Goal: Task Accomplishment & Management: Complete application form

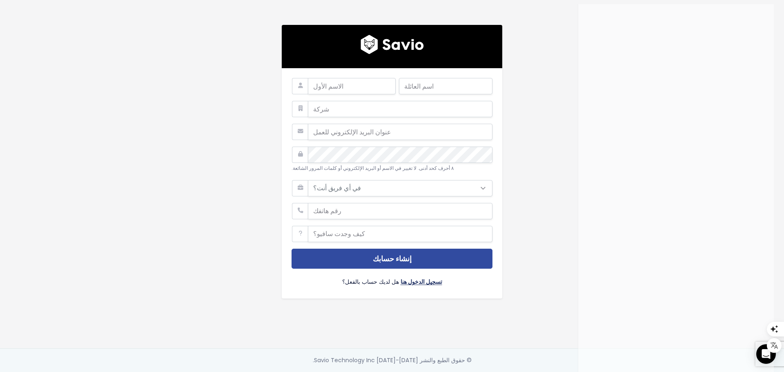
click at [408, 278] on font "تسجيل الدخول هنا" at bounding box center [422, 282] width 42 height 8
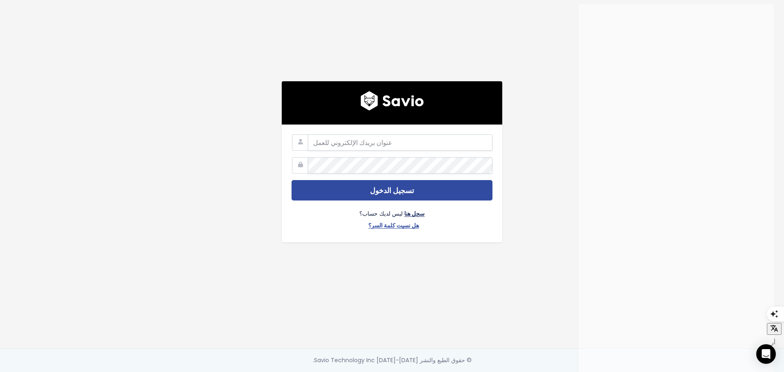
click at [407, 210] on font "سجل هنا" at bounding box center [414, 214] width 20 height 8
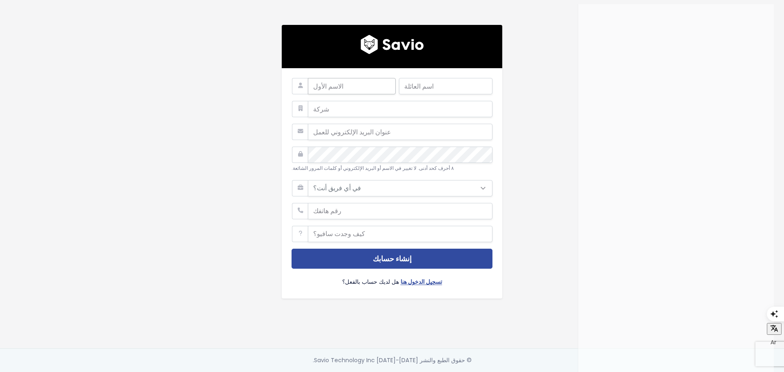
click at [356, 85] on input "text" at bounding box center [352, 86] width 88 height 16
type input "[PERSON_NAME]"
type input "elsaied"
type input "المدينة [GEOGRAPHIC_DATA]"
click at [363, 130] on input "email" at bounding box center [400, 132] width 185 height 16
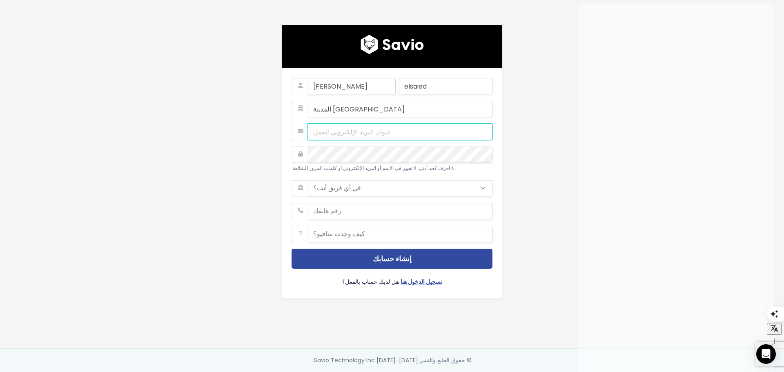
type input "[EMAIL_ADDRESS][DOMAIN_NAME]"
click at [278, 150] on div "ahmed elsaied المدينة المنورة bariqalsaqr@gmail.com ٨ أحرف كحد أدنى. لا تغيير ف…" at bounding box center [392, 162] width 233 height 274
click at [292, 148] on div "٨ أحرف كحد أدنى. لا تغيير في الاسم أو البريد الإلكتروني أو كلمات المرور الشائعة." at bounding box center [392, 160] width 201 height 27
click at [469, 184] on select "في أي فريق أنت؟ يدعم منتج مبيعات نجاح العملاء تسويق آخر" at bounding box center [400, 188] width 185 height 16
select select "SALES"
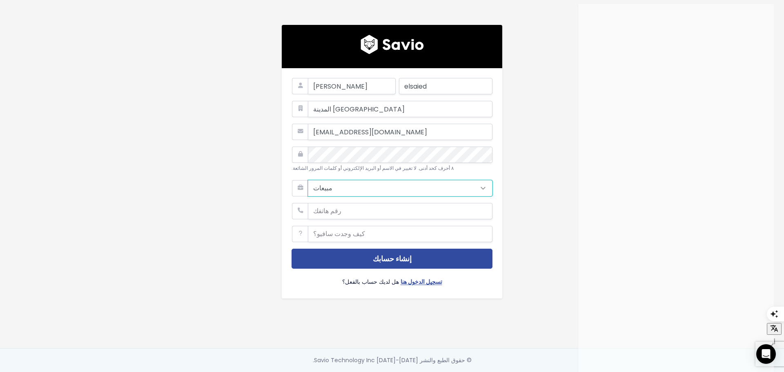
click at [308, 180] on select "في أي فريق أنت؟ يدعم منتج مبيعات نجاح العملاء تسويق آخر" at bounding box center [400, 188] width 185 height 16
click at [344, 213] on input "phone" at bounding box center [400, 211] width 185 height 16
type input "[PHONE_NUMBER]"
click at [360, 232] on input "text" at bounding box center [400, 234] width 185 height 16
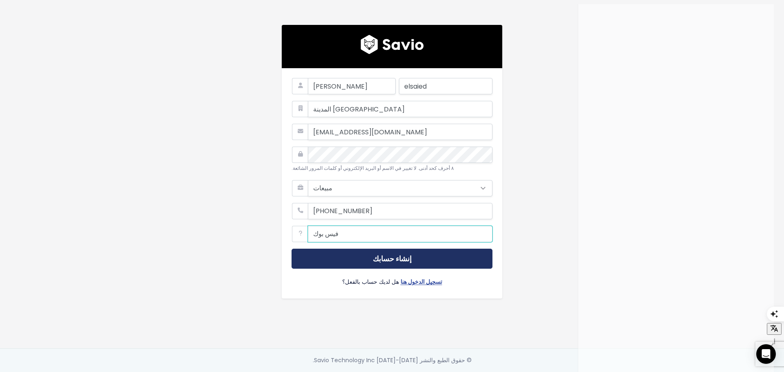
type input "فيس بوك"
click at [409, 250] on button "إنشاء حسابك" at bounding box center [392, 259] width 201 height 20
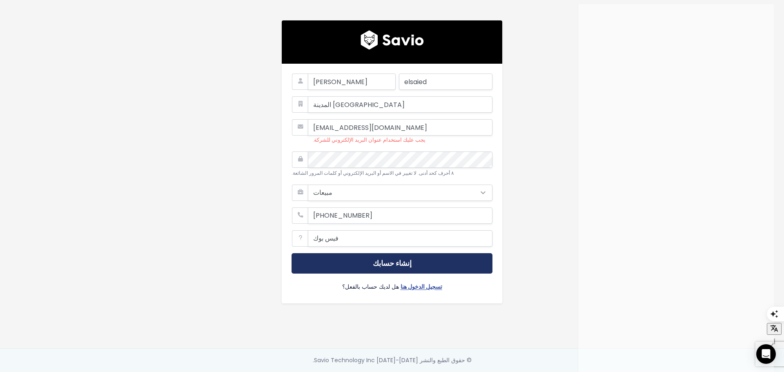
click at [404, 263] on font "إنشاء حسابك" at bounding box center [392, 263] width 39 height 10
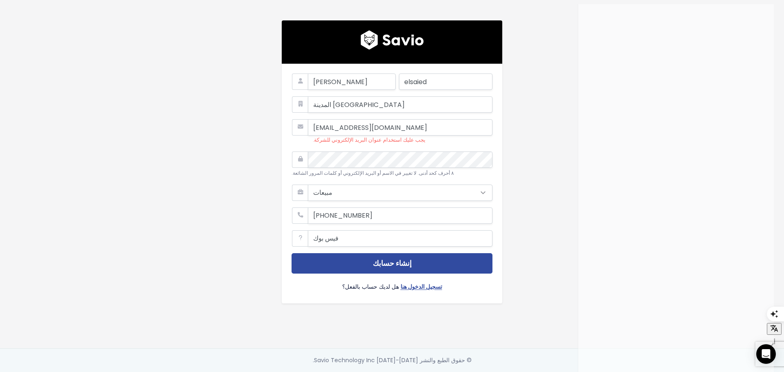
click at [390, 178] on form "ahmed elsaied المدينة المنورة bariqalsaqr@gmail.com يجب عليك استخدام عنوان البر…" at bounding box center [392, 184] width 201 height 220
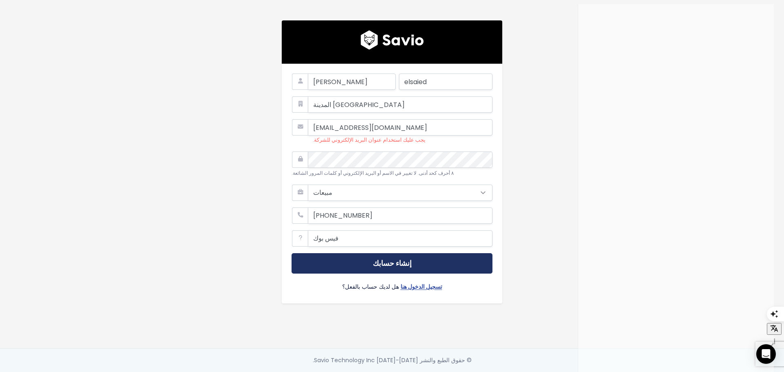
click at [385, 266] on button "إنشاء حسابك" at bounding box center [392, 263] width 201 height 20
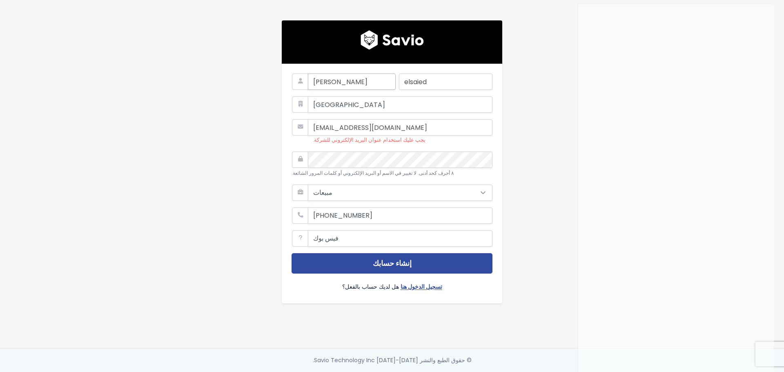
click at [373, 83] on input "ahmed" at bounding box center [352, 82] width 88 height 16
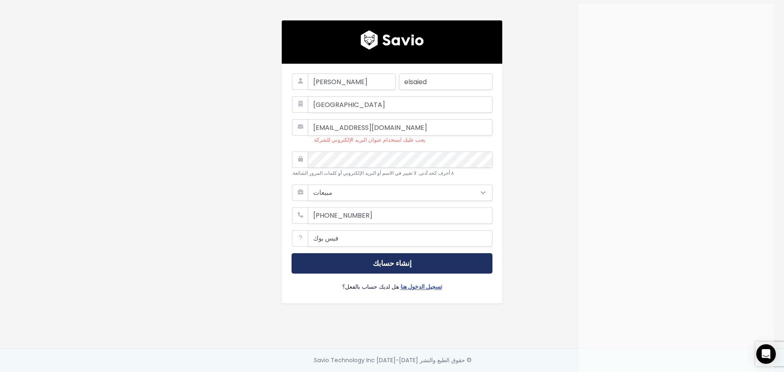
click at [384, 253] on button "إنشاء حسابك" at bounding box center [392, 263] width 201 height 20
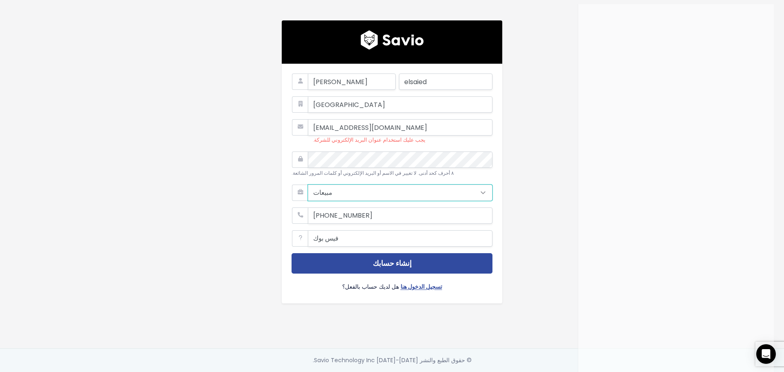
click at [402, 185] on select "في أي فريق أنت؟ يدعم منتج مبيعات نجاح العملاء تسويق آخر" at bounding box center [400, 193] width 185 height 16
select select "OTHER"
click at [308, 185] on select "في أي فريق أنت؟ يدعم منتج مبيعات نجاح العملاء تسويق آخر" at bounding box center [400, 193] width 185 height 16
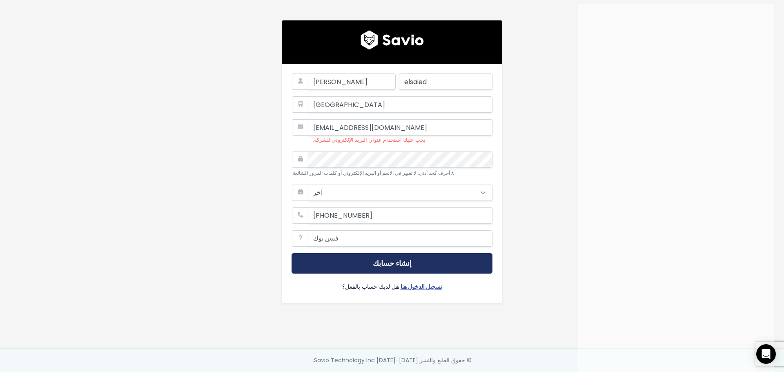
click at [360, 266] on button "إنشاء حسابك" at bounding box center [392, 263] width 201 height 20
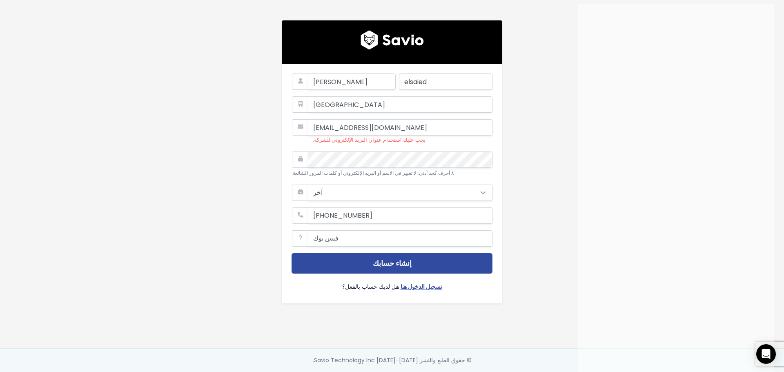
click at [401, 180] on form "ahmed elsaied المدينة المنورة bariqalsaqr@gmail.com يجب عليك استخدام عنوان البر…" at bounding box center [392, 184] width 201 height 220
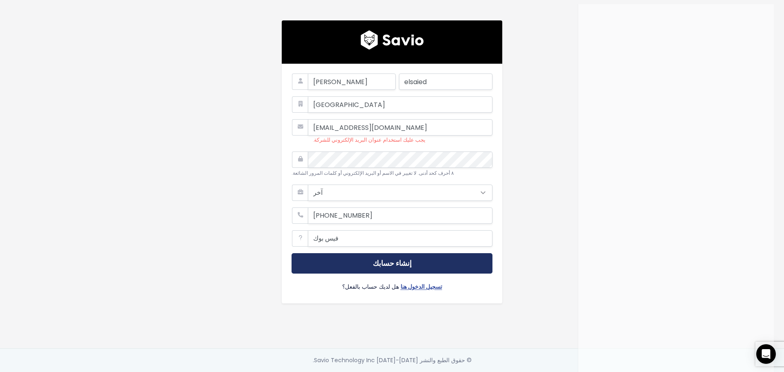
click at [382, 261] on font "إنشاء حسابك" at bounding box center [392, 263] width 39 height 10
